Goal: Task Accomplishment & Management: Use online tool/utility

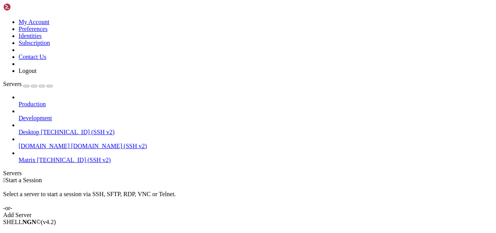
click at [37, 157] on span "[TECHNICAL_ID] (SSH v2)" at bounding box center [74, 160] width 74 height 7
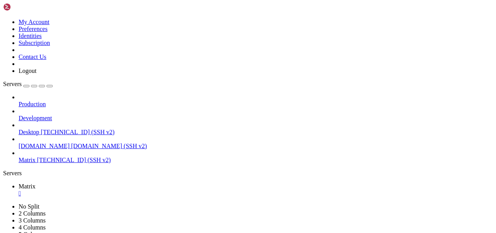
scroll to position [6, 0]
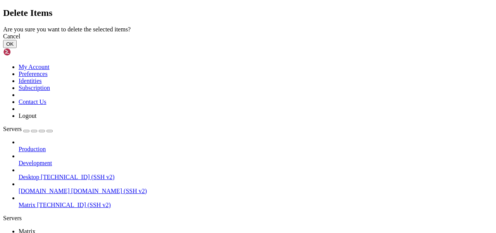
click at [17, 48] on button "OK" at bounding box center [10, 44] width 14 height 8
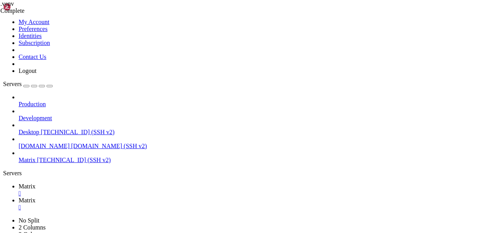
drag, startPoint x: 201, startPoint y: 28, endPoint x: 117, endPoint y: 26, distance: 83.7
click at [36, 183] on span "Matrix" at bounding box center [27, 186] width 17 height 7
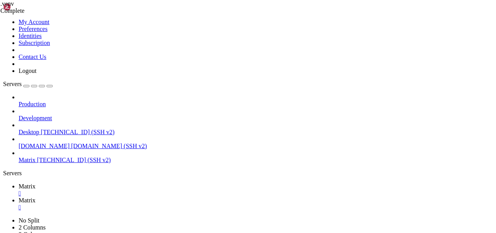
scroll to position [13, 0]
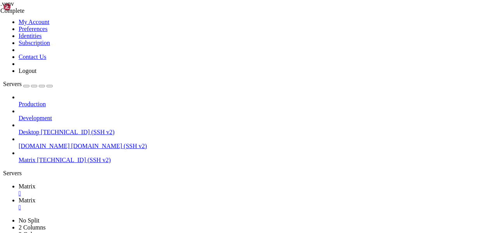
drag, startPoint x: 167, startPoint y: 353, endPoint x: 351, endPoint y: 353, distance: 184.1
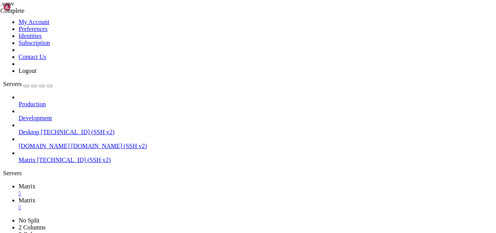
scroll to position [289, 0]
click at [162, 197] on link "Matrix " at bounding box center [256, 204] width 474 height 14
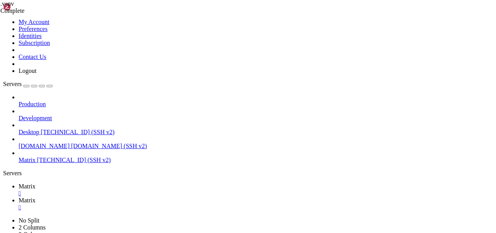
type input "/etc/apache2/sites-available"
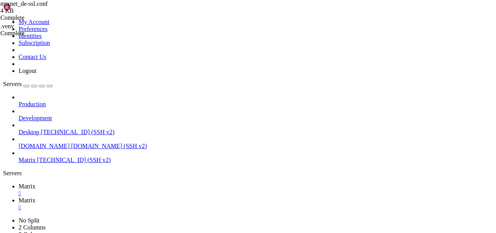
type textarea "allow from all"
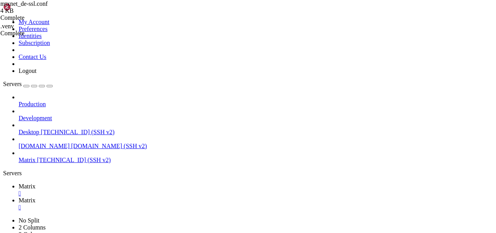
click at [36, 183] on span "Matrix" at bounding box center [27, 186] width 17 height 7
click at [36, 197] on span "Matrix" at bounding box center [27, 200] width 17 height 7
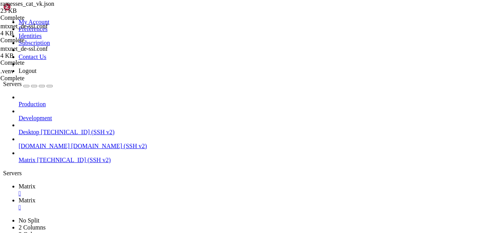
type input "/etc/apache2/sites-available"
drag, startPoint x: 149, startPoint y: 121, endPoint x: 132, endPoint y: 121, distance: 17.0
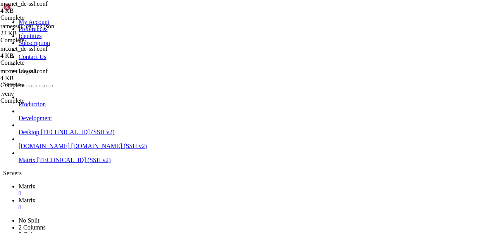
type textarea "Alias /sticks /home/addons/stickerpicker/web"
click at [36, 183] on span "Matrix" at bounding box center [27, 186] width 17 height 7
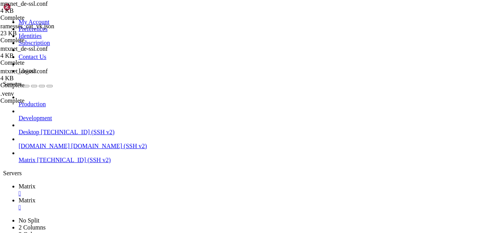
scroll to position [672, 0]
click at [36, 197] on span "Matrix" at bounding box center [27, 200] width 17 height 7
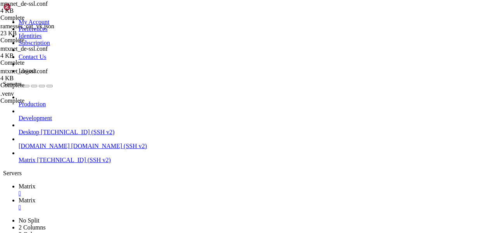
click at [115, 183] on link "Matrix " at bounding box center [256, 190] width 474 height 14
click at [19, 197] on icon at bounding box center [19, 200] width 0 height 7
drag, startPoint x: 225, startPoint y: 24, endPoint x: 119, endPoint y: 24, distance: 106.2
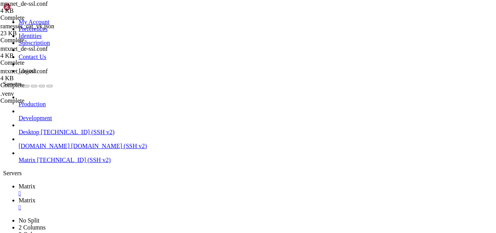
click at [36, 183] on span "Matrix" at bounding box center [27, 186] width 17 height 7
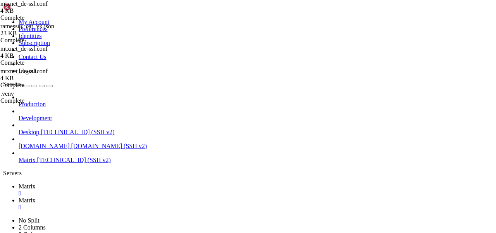
scroll to position [691, 0]
click at [19, 197] on icon at bounding box center [19, 200] width 0 height 7
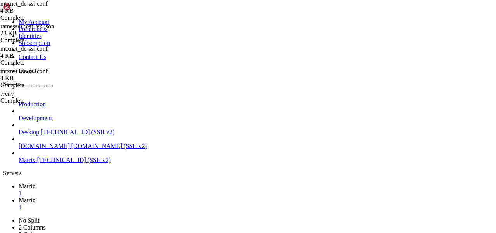
type input "/home/addons/stickerpicker"
click at [108, 183] on link "Matrix " at bounding box center [256, 190] width 474 height 14
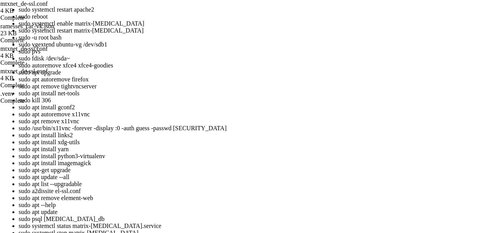
drag, startPoint x: 59, startPoint y: 851, endPoint x: 338, endPoint y: 851, distance: 278.6
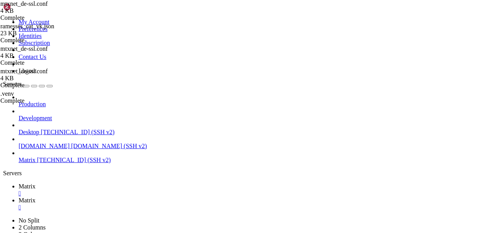
drag, startPoint x: 164, startPoint y: 505, endPoint x: 270, endPoint y: 505, distance: 106.9
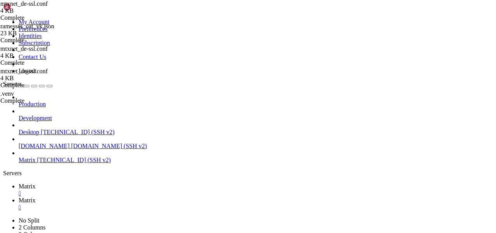
drag, startPoint x: 59, startPoint y: 505, endPoint x: 238, endPoint y: 505, distance: 179.8
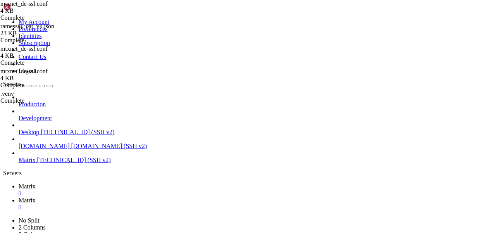
scroll to position [711, 0]
